Goal: Communication & Community: Share content

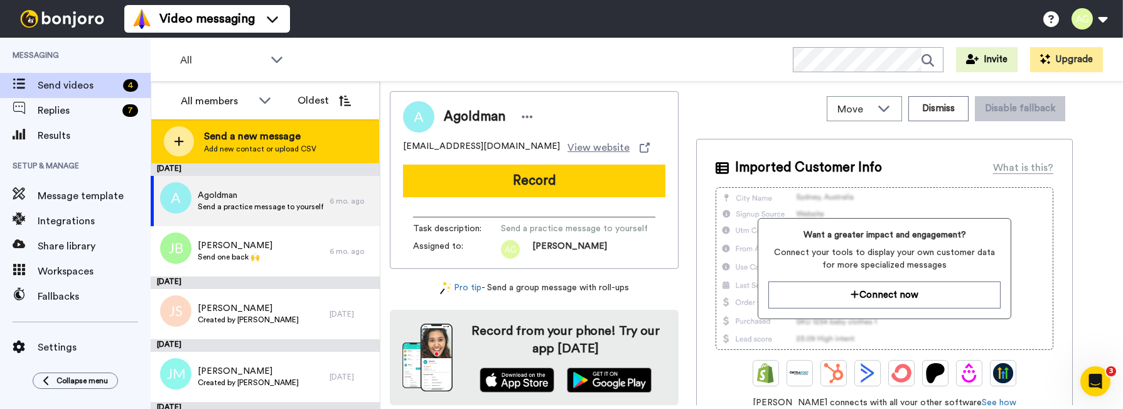
click at [197, 136] on div "Send a new message Add new contact or upload CSV" at bounding box center [265, 141] width 228 height 44
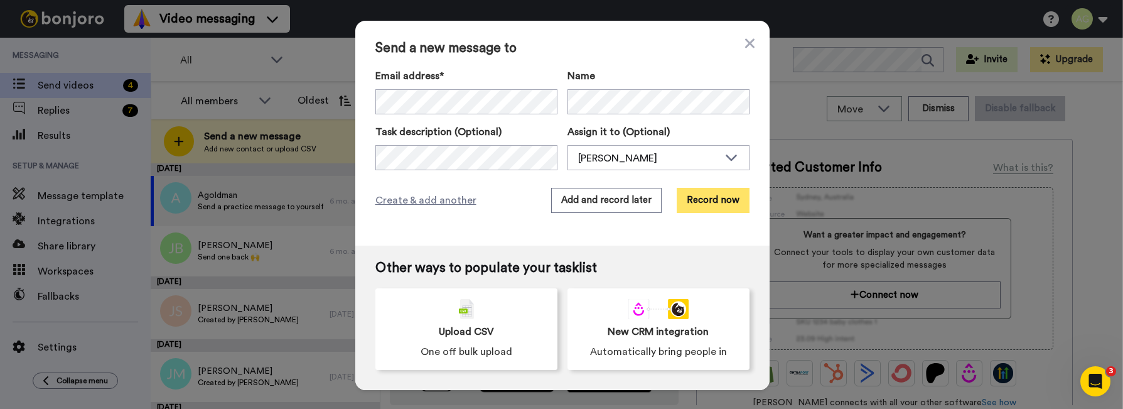
click at [704, 198] on button "Record now" at bounding box center [713, 200] width 73 height 25
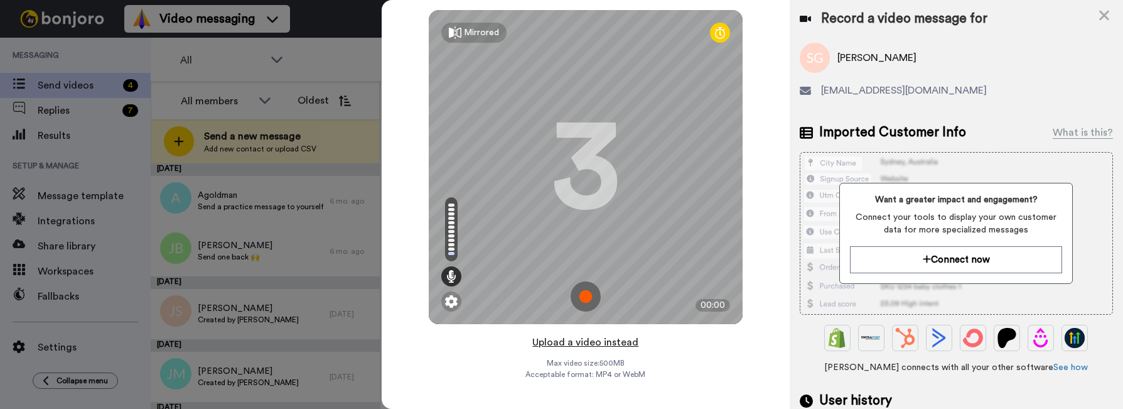
click at [569, 338] on button "Upload a video instead" at bounding box center [585, 342] width 114 height 16
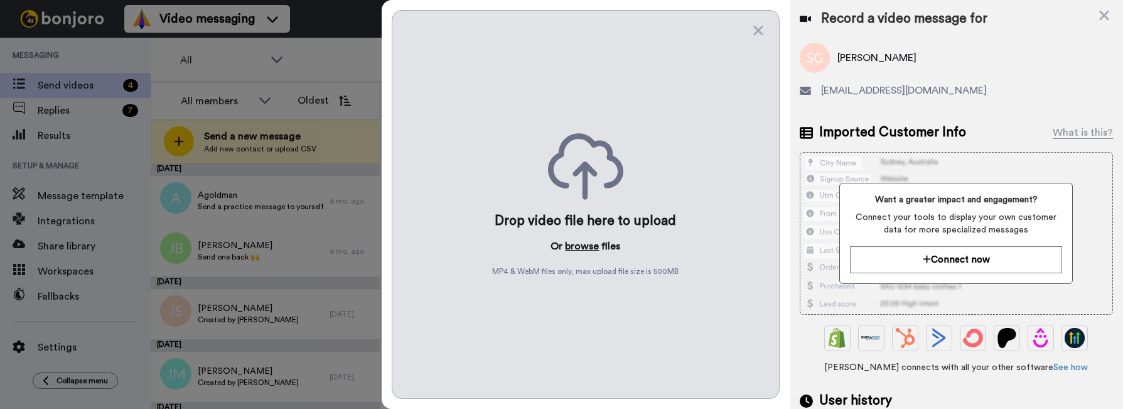
click at [578, 247] on button "browse" at bounding box center [582, 246] width 34 height 15
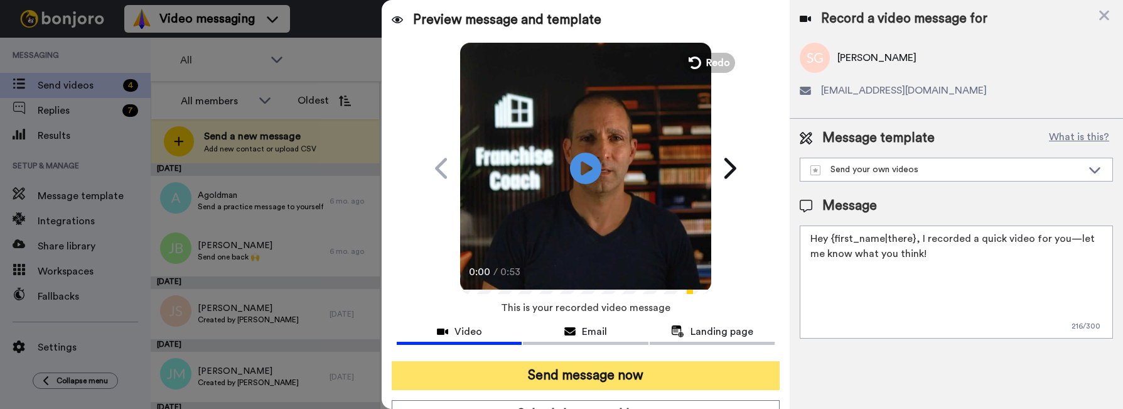
click at [635, 377] on button "Send message now" at bounding box center [585, 375] width 387 height 29
